Goal: Information Seeking & Learning: Check status

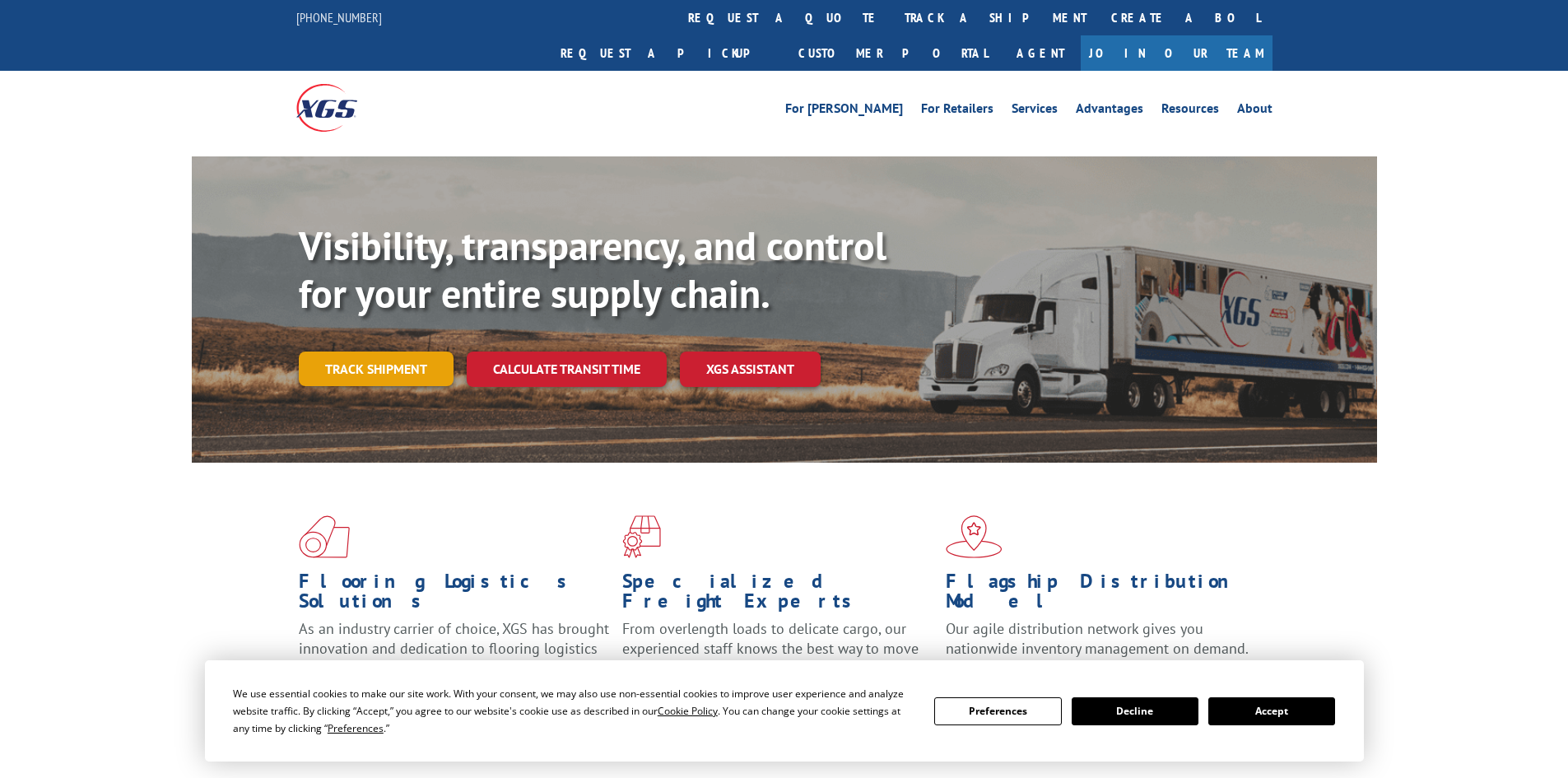
click at [363, 352] on link "Track shipment" at bounding box center [376, 369] width 155 height 35
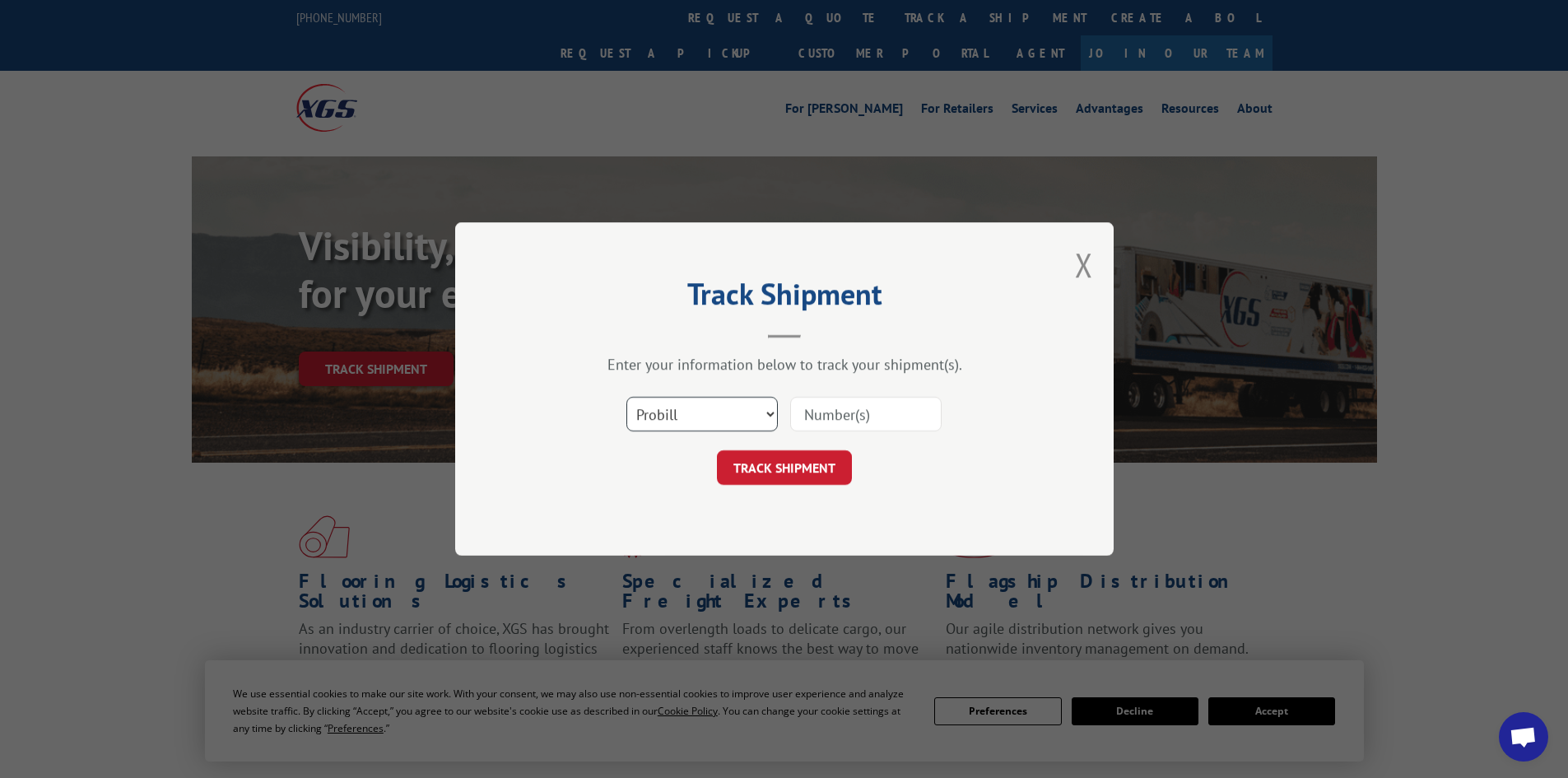
click at [720, 415] on select "Select category... Probill BOL PO" at bounding box center [702, 414] width 151 height 35
select select "bol"
click at [626, 397] on select "Select category... Probill BOL PO" at bounding box center [702, 414] width 151 height 35
click at [848, 414] on input at bounding box center [865, 414] width 151 height 35
paste input "5529322"
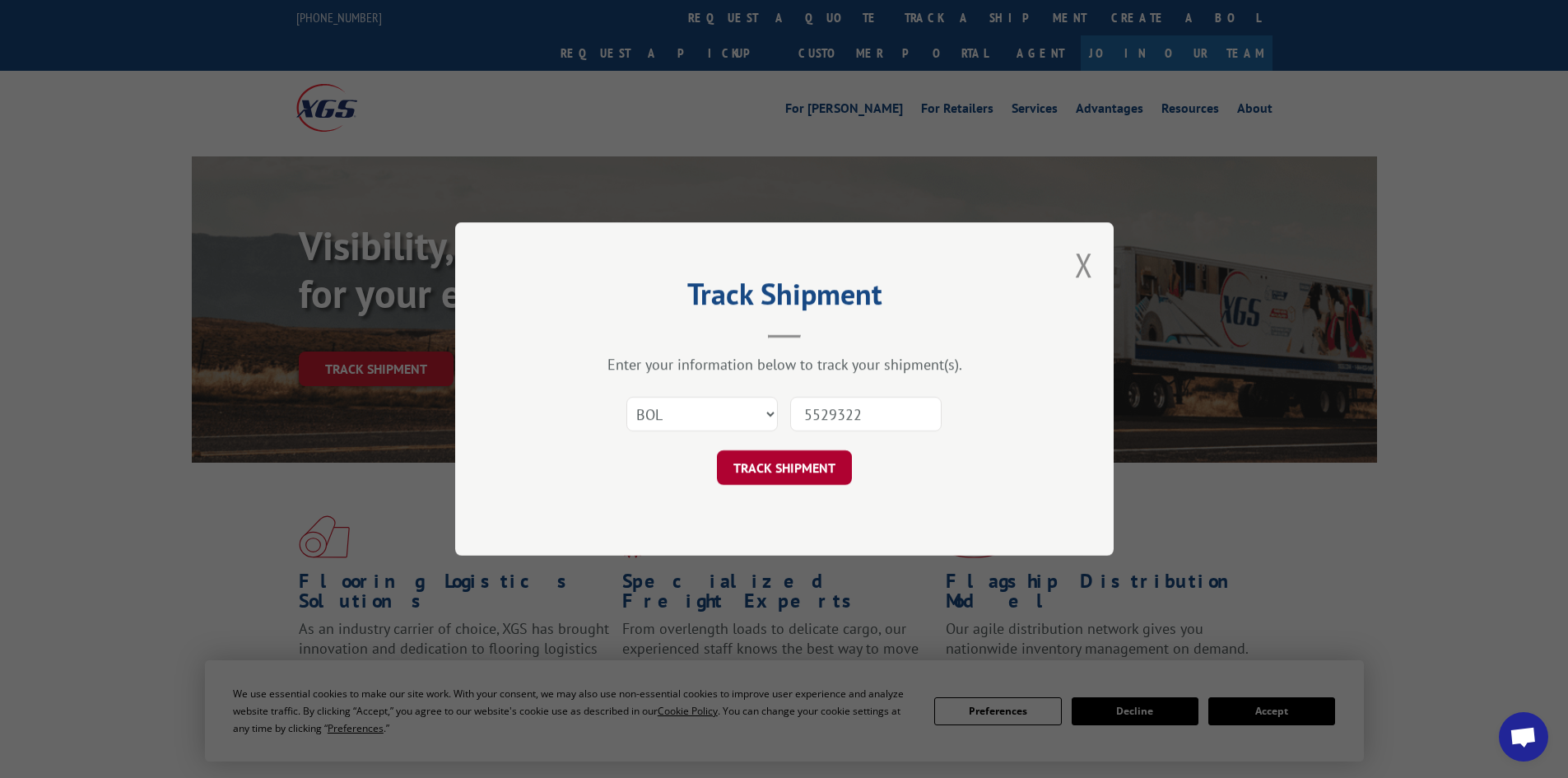
type input "5529322"
click at [765, 458] on button "TRACK SHIPMENT" at bounding box center [784, 467] width 135 height 35
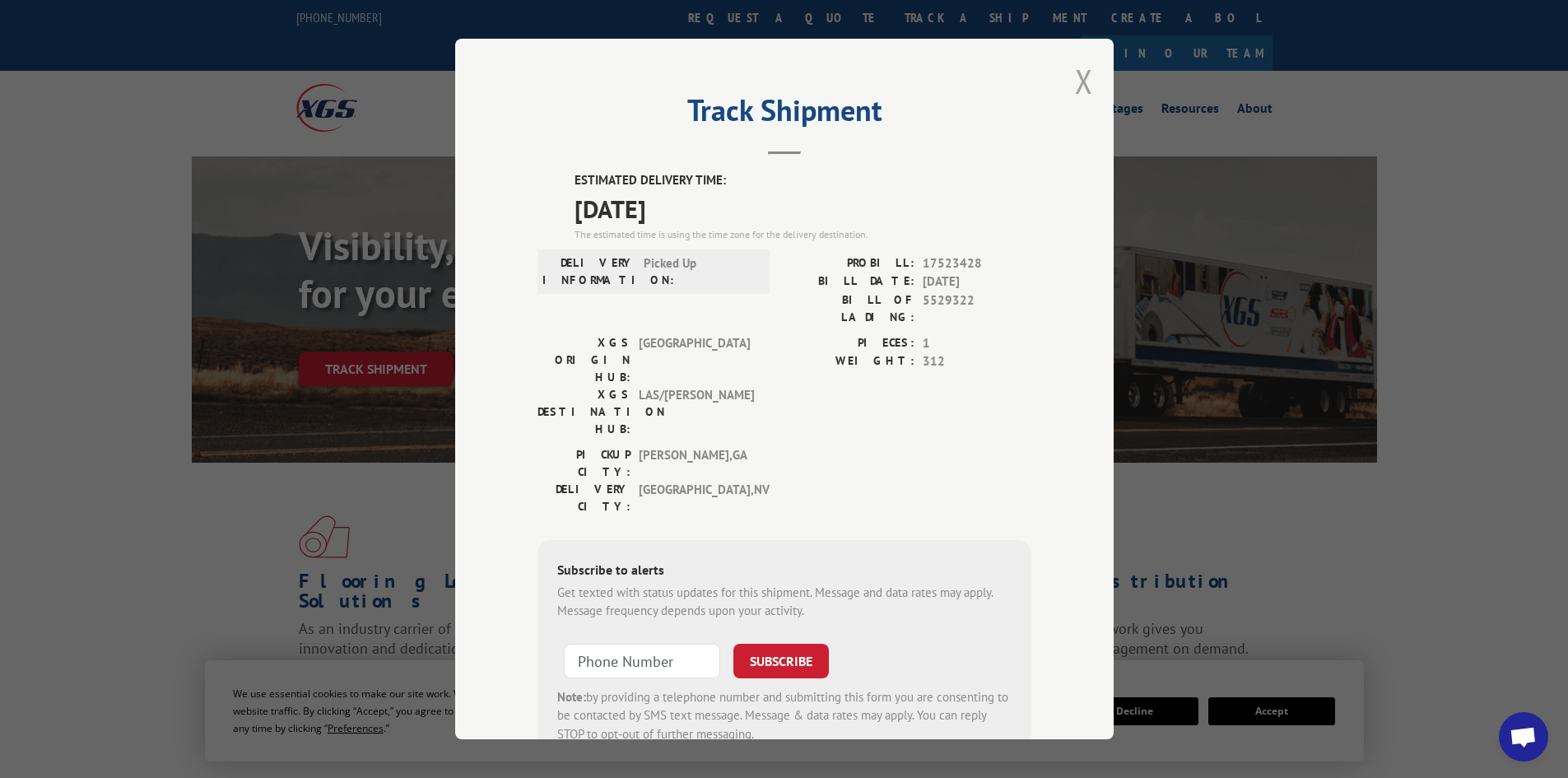
click at [1075, 73] on button "Close modal" at bounding box center [1084, 81] width 18 height 44
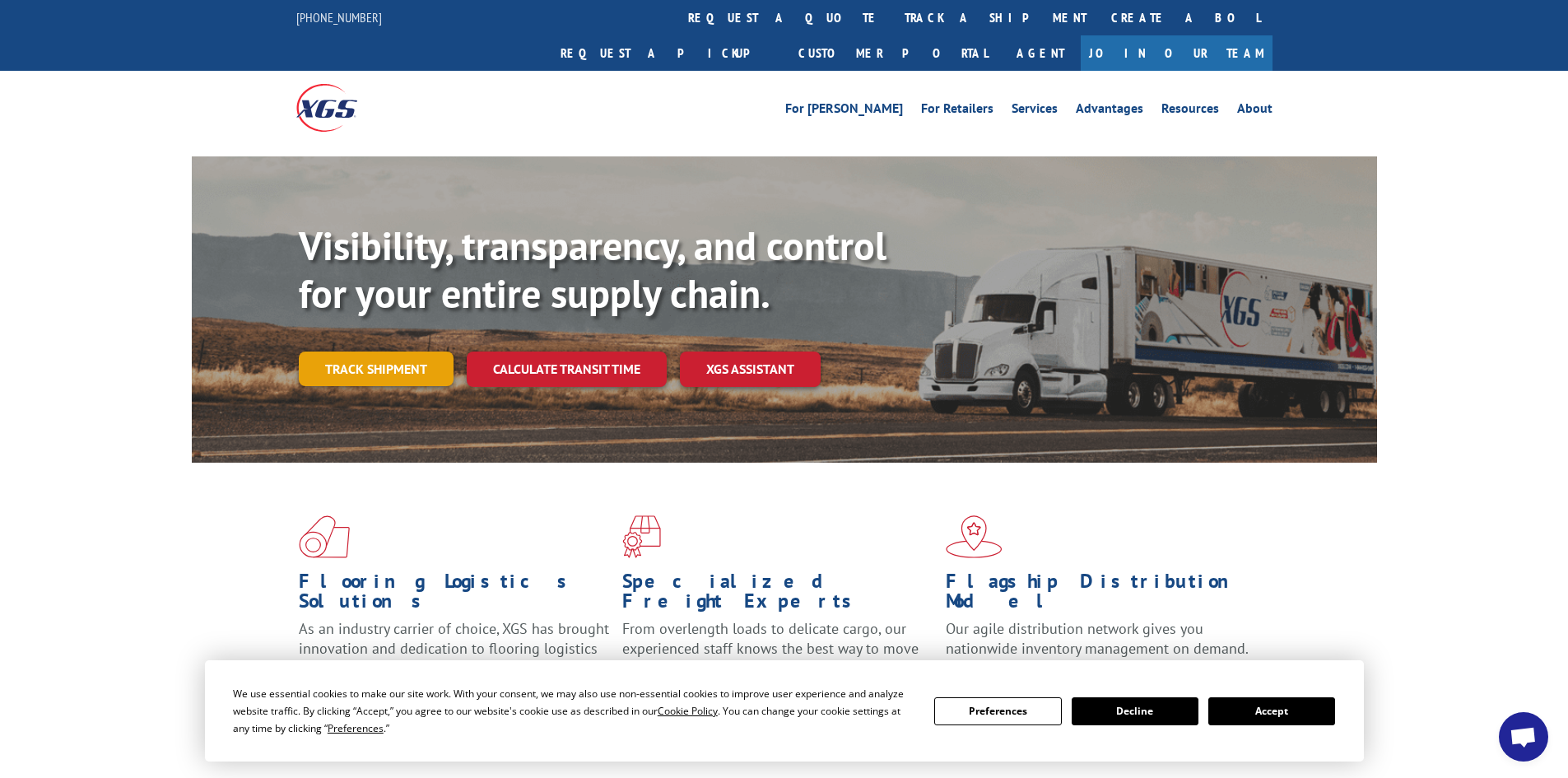
click at [369, 352] on link "Track shipment" at bounding box center [376, 369] width 155 height 35
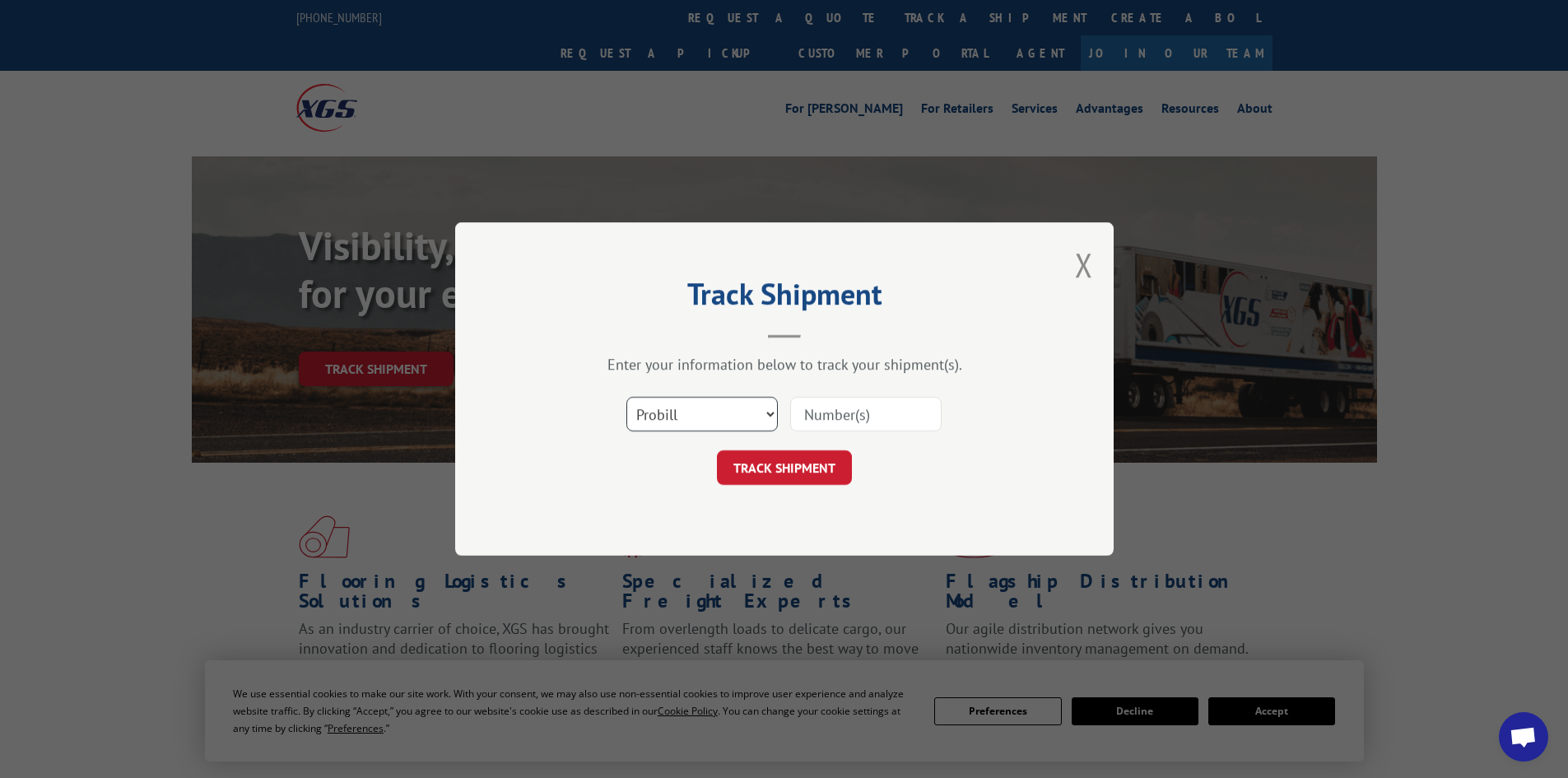
click at [726, 409] on select "Select category... Probill BOL PO" at bounding box center [702, 414] width 151 height 35
select select "bol"
click at [626, 397] on select "Select category... Probill BOL PO" at bounding box center [702, 414] width 151 height 35
click at [857, 418] on input at bounding box center [865, 414] width 151 height 35
paste input "5499593"
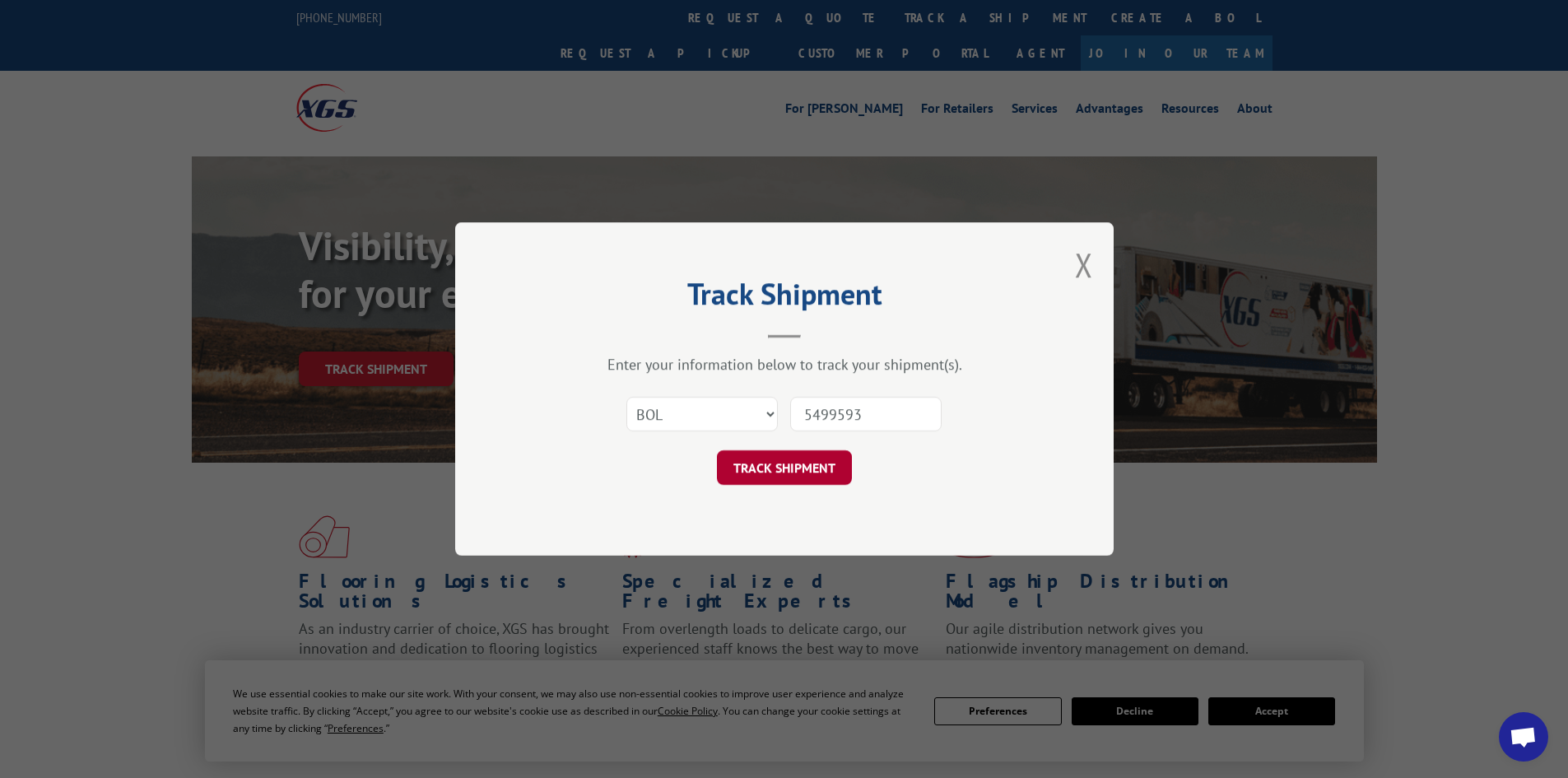
type input "5499593"
click at [796, 465] on button "TRACK SHIPMENT" at bounding box center [784, 467] width 135 height 35
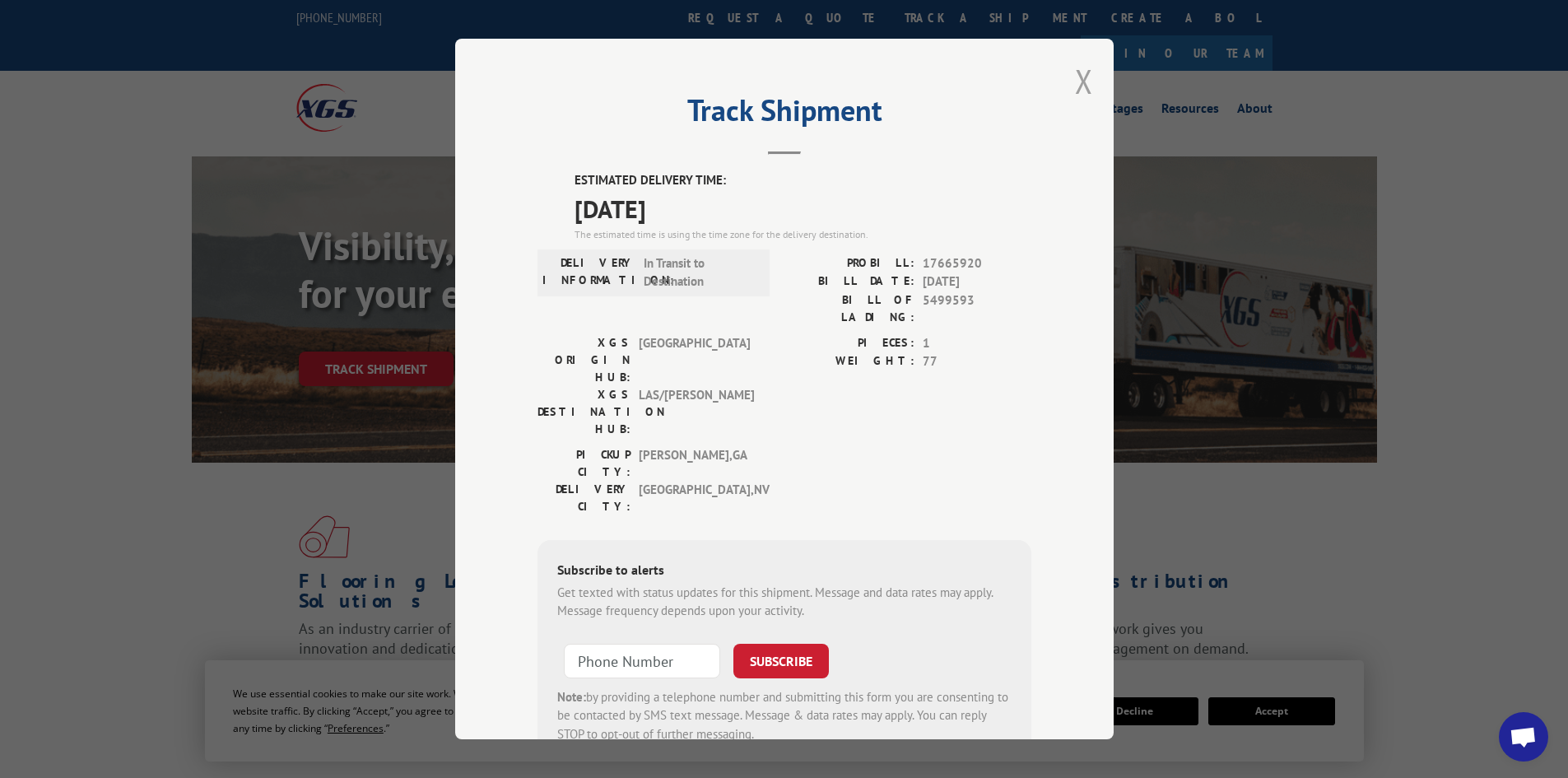
click at [1078, 78] on button "Close modal" at bounding box center [1084, 81] width 18 height 44
